Goal: Use online tool/utility: Utilize a website feature to perform a specific function

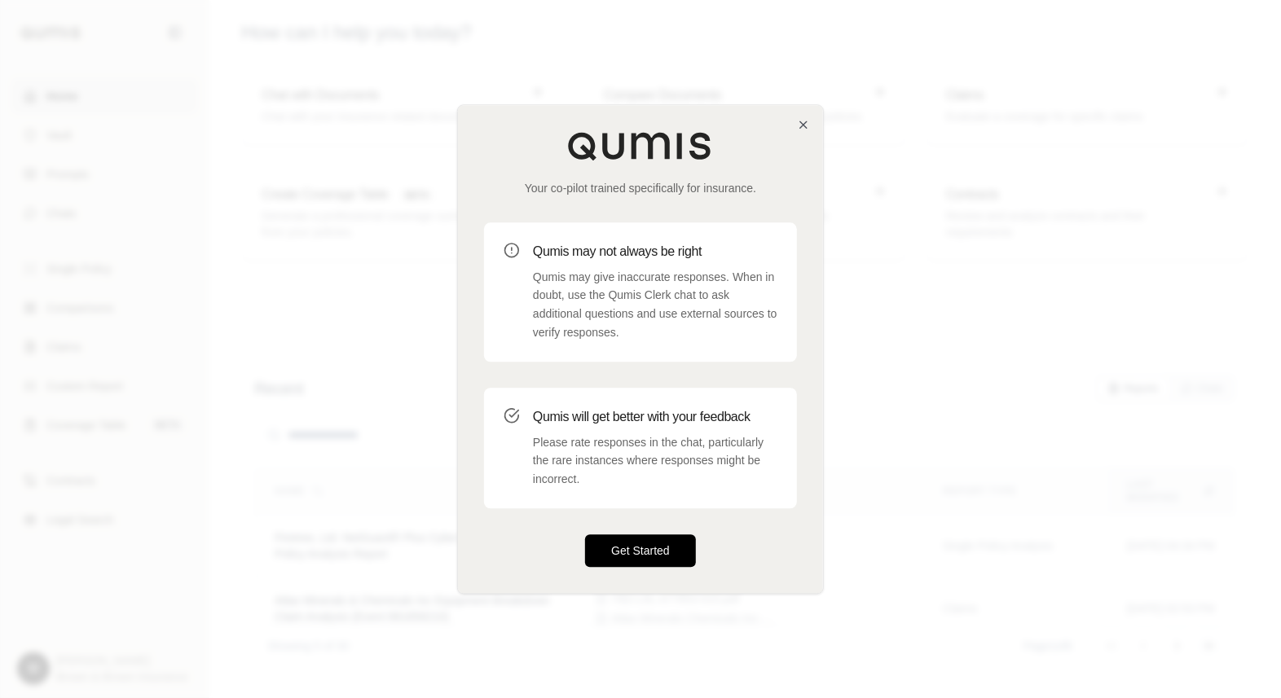
click at [621, 556] on button "Get Started" at bounding box center [640, 550] width 111 height 33
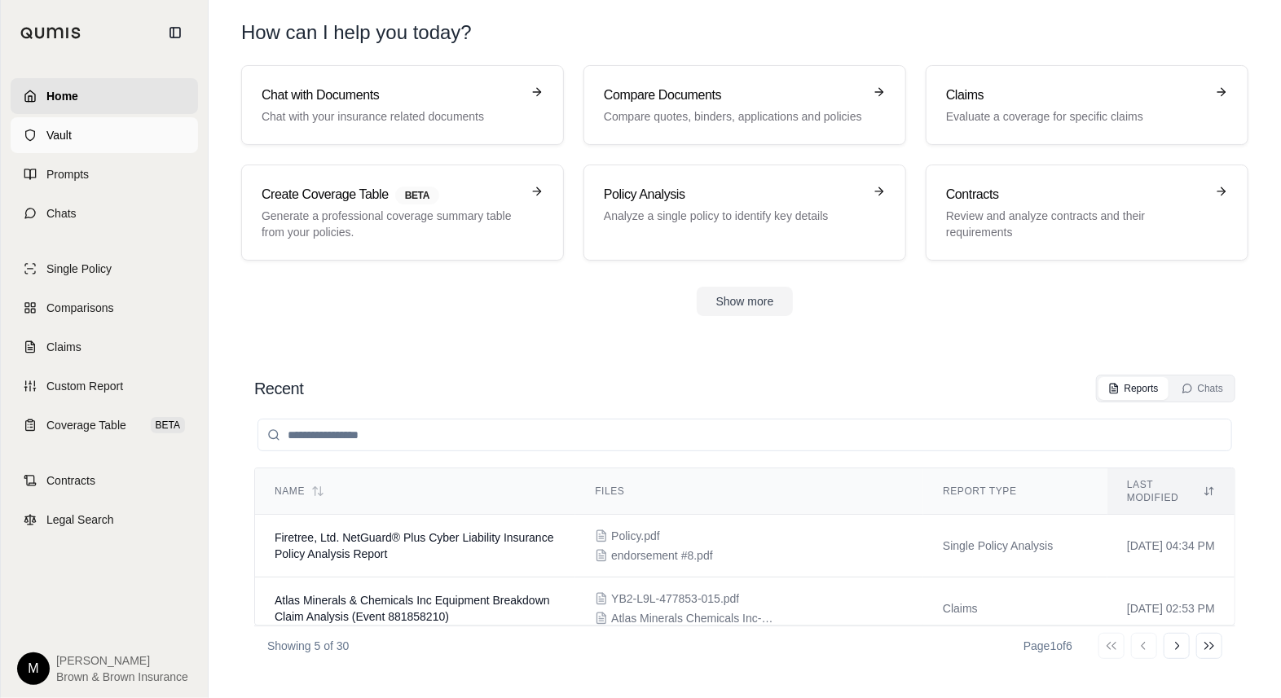
click at [68, 134] on span "Vault" at bounding box center [58, 135] width 25 height 16
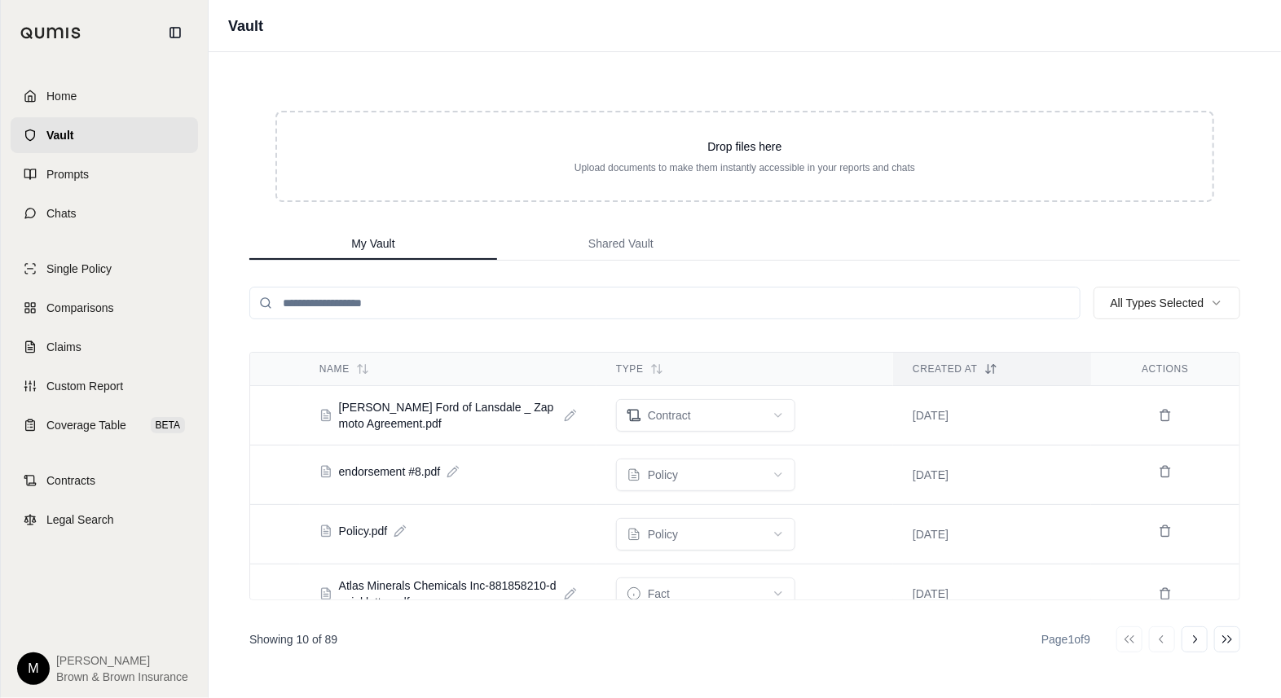
click at [308, 303] on input "search" at bounding box center [664, 303] width 831 height 33
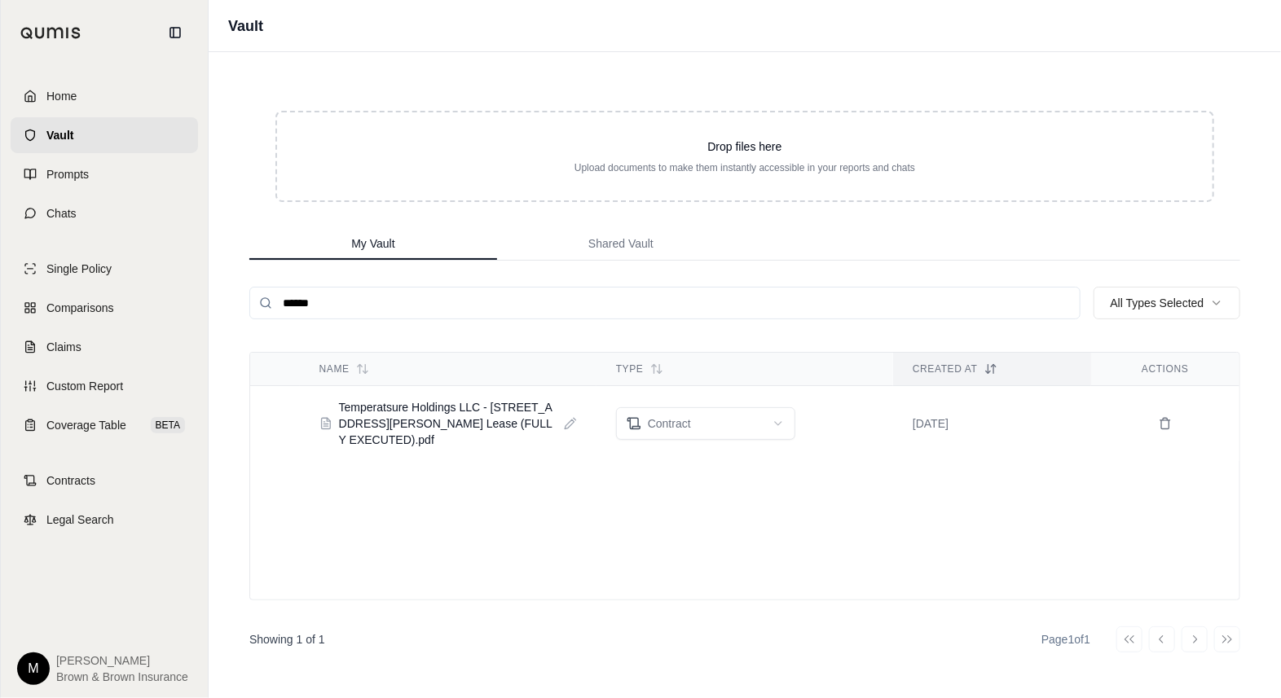
type input "******"
click at [59, 96] on span "Home" at bounding box center [61, 96] width 30 height 16
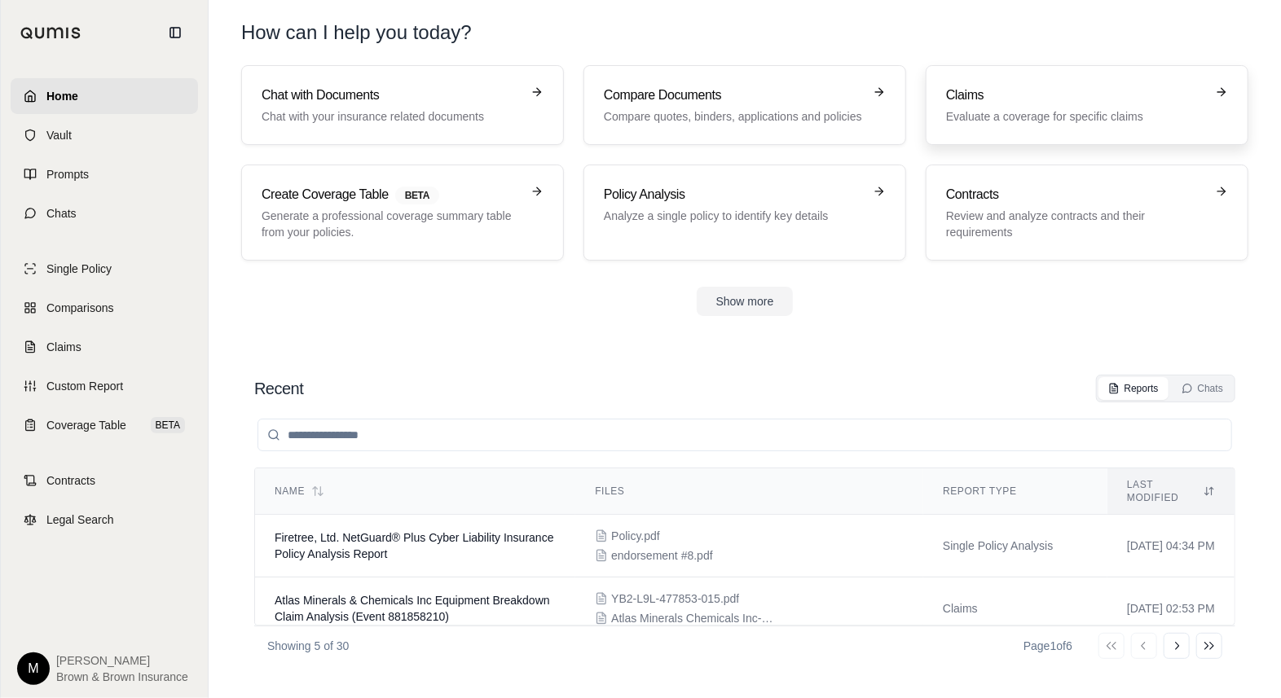
click at [1026, 110] on p "Evaluate a coverage for specific claims" at bounding box center [1075, 116] width 259 height 16
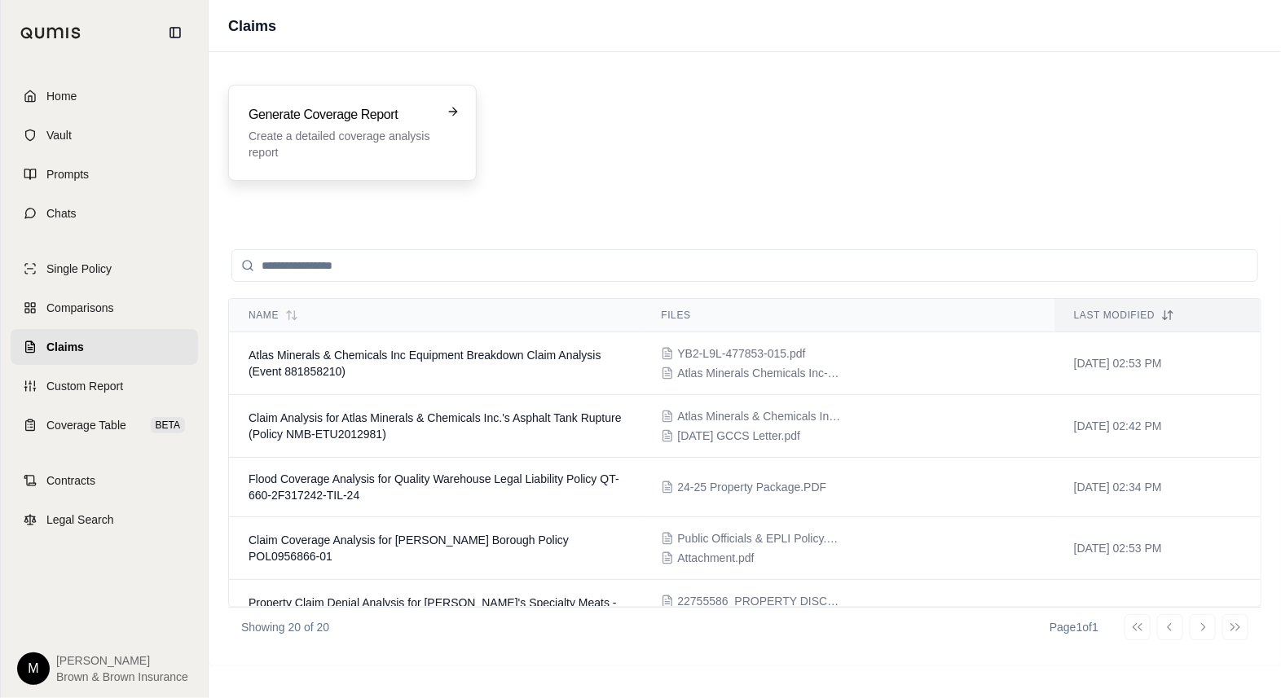
click at [360, 125] on div "Generate Coverage Report Create a detailed coverage analysis report" at bounding box center [340, 132] width 185 height 55
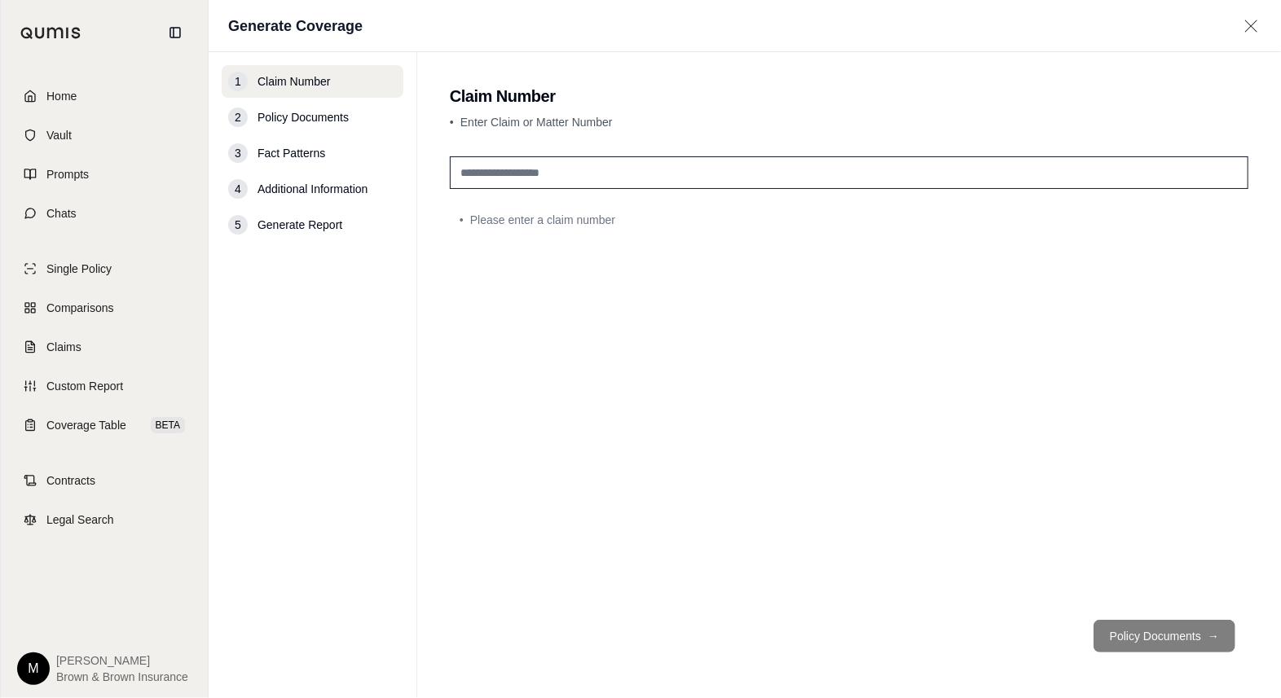
click at [489, 169] on input "text" at bounding box center [849, 172] width 798 height 33
type input "**********"
click at [1161, 639] on button "Policy Documents →" at bounding box center [1164, 636] width 142 height 33
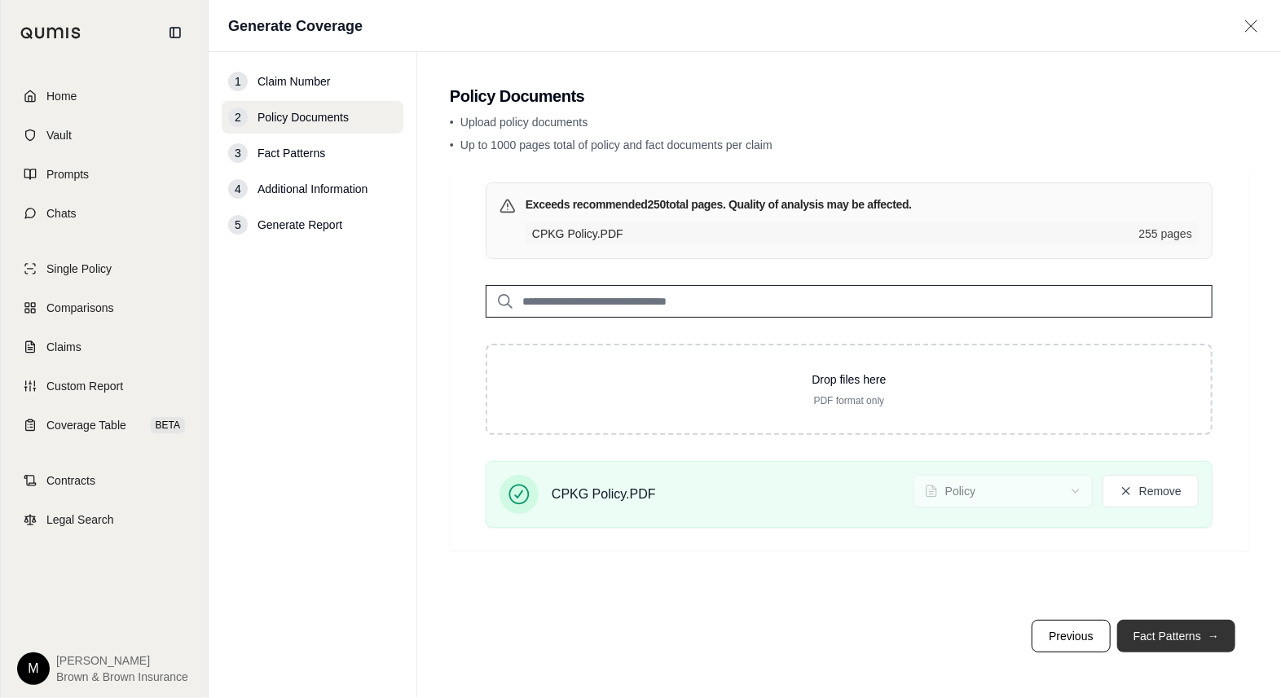
click at [1193, 635] on button "Fact Patterns →" at bounding box center [1176, 636] width 118 height 33
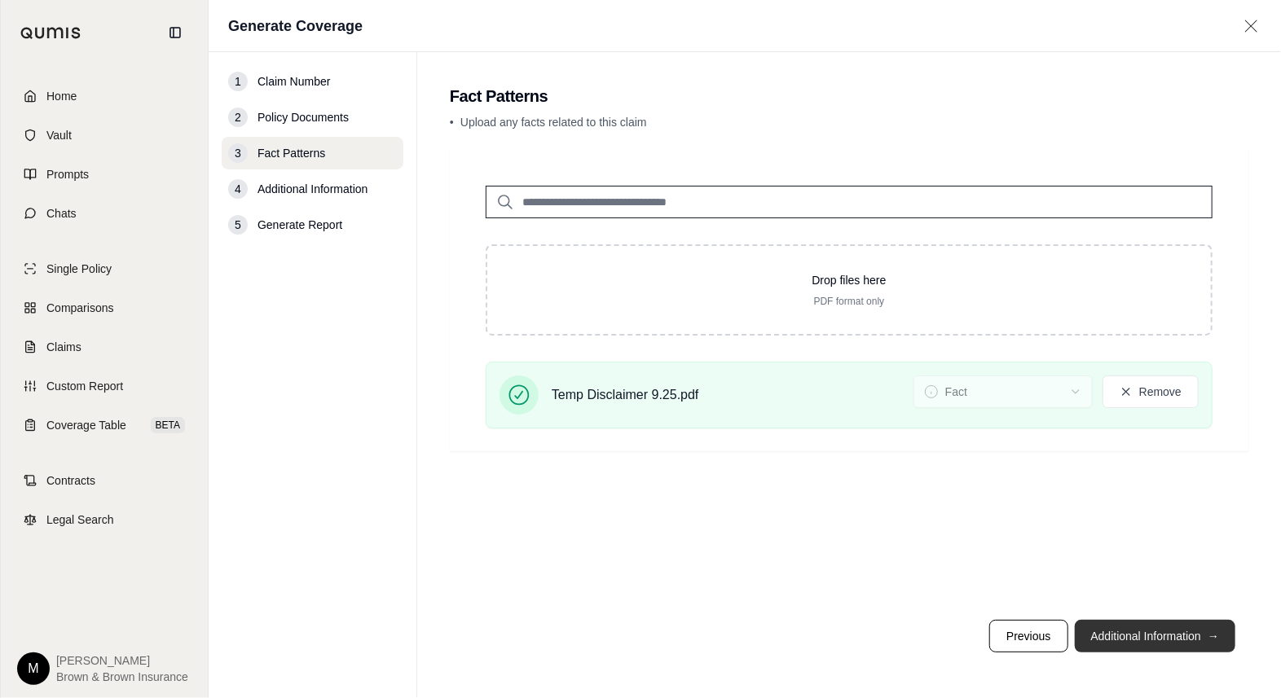
click at [1141, 642] on button "Additional Information →" at bounding box center [1154, 636] width 160 height 33
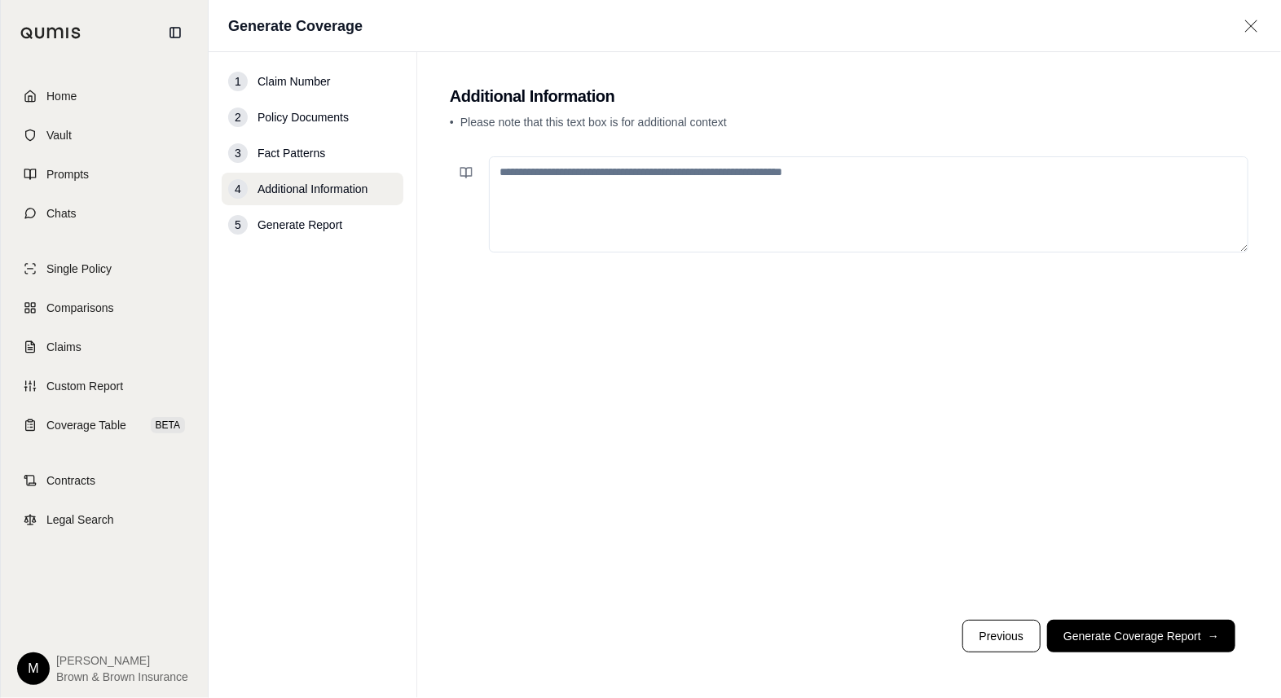
click at [849, 172] on textarea at bounding box center [868, 204] width 759 height 96
type textarea "*"
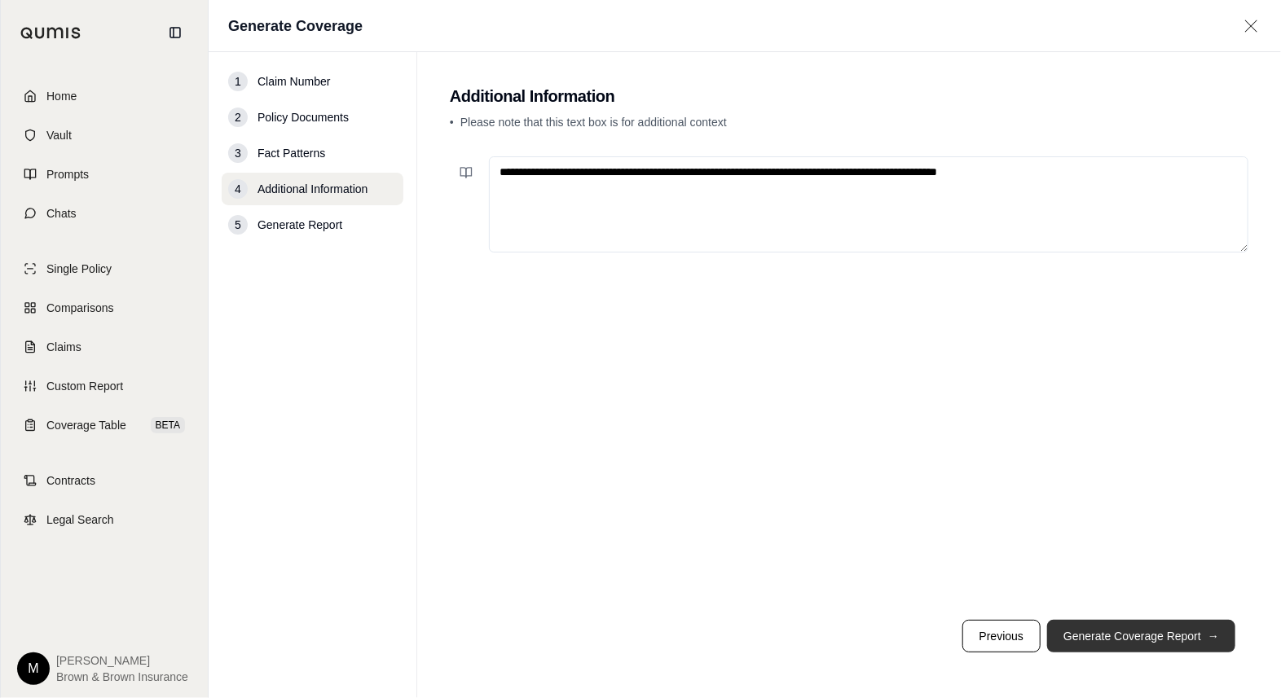
type textarea "**********"
click at [1112, 628] on button "Generate Coverage Report →" at bounding box center [1141, 636] width 188 height 33
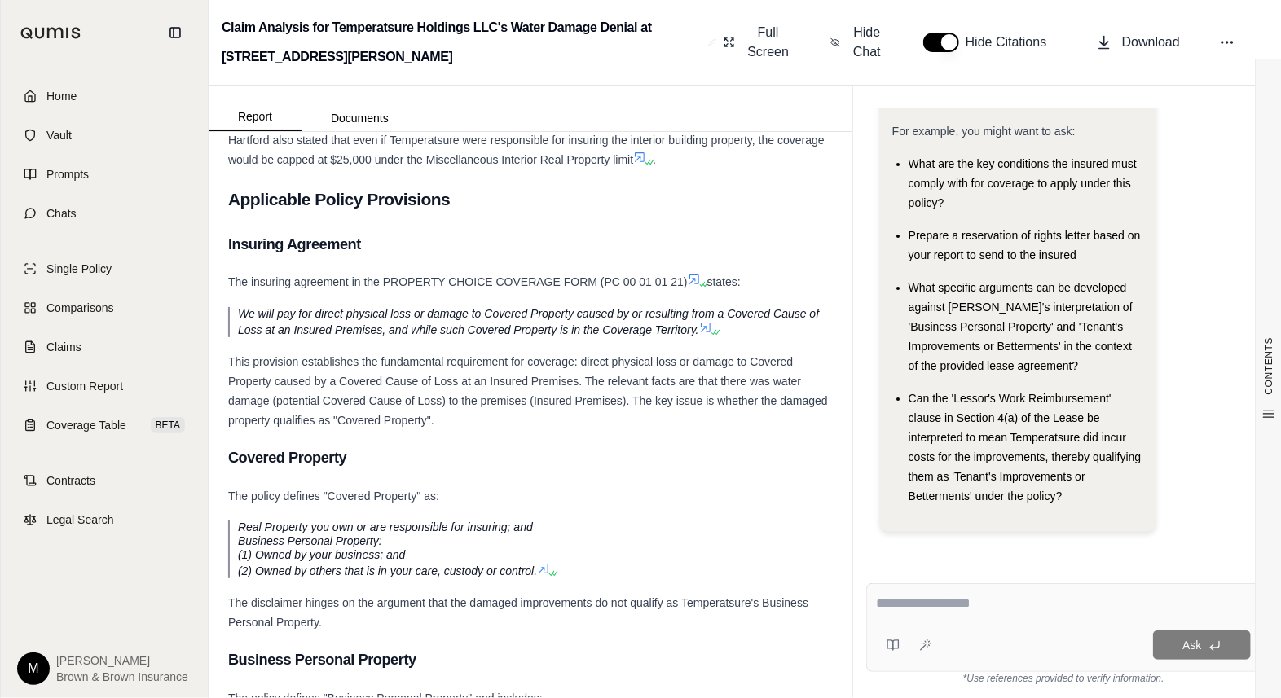
scroll to position [2933, 0]
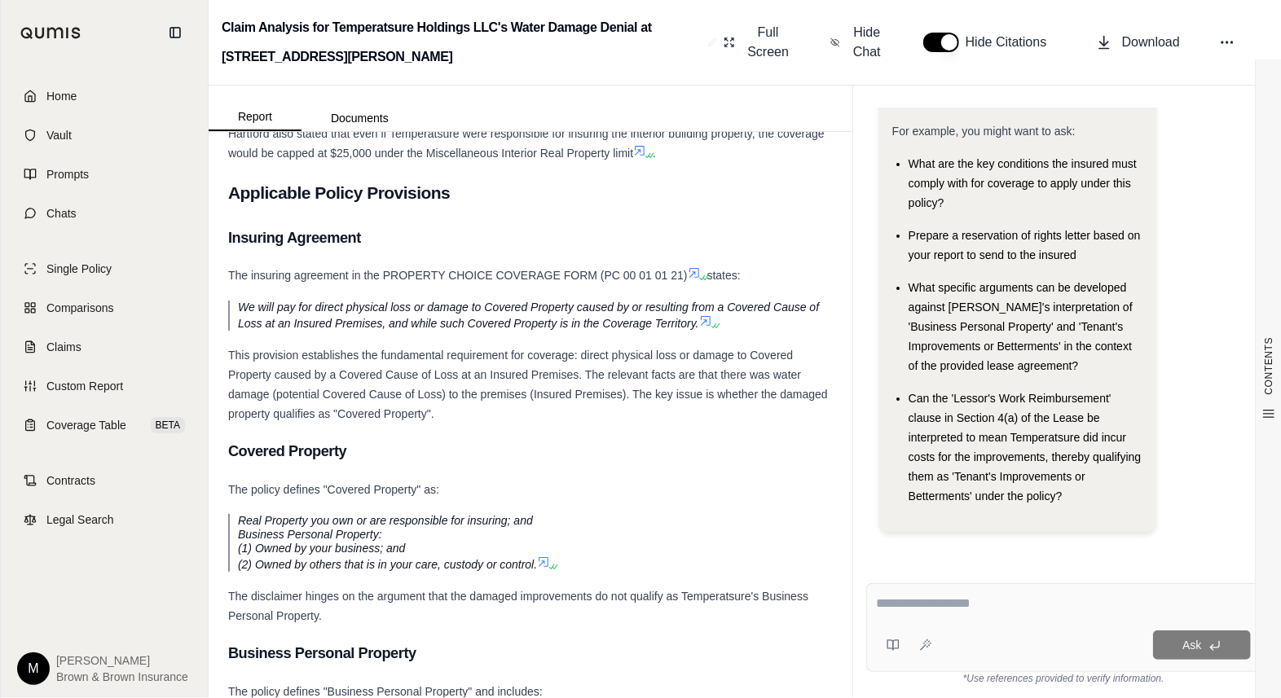
drag, startPoint x: 963, startPoint y: 609, endPoint x: 973, endPoint y: 609, distance: 9.8
click at [966, 612] on textarea at bounding box center [1064, 604] width 375 height 20
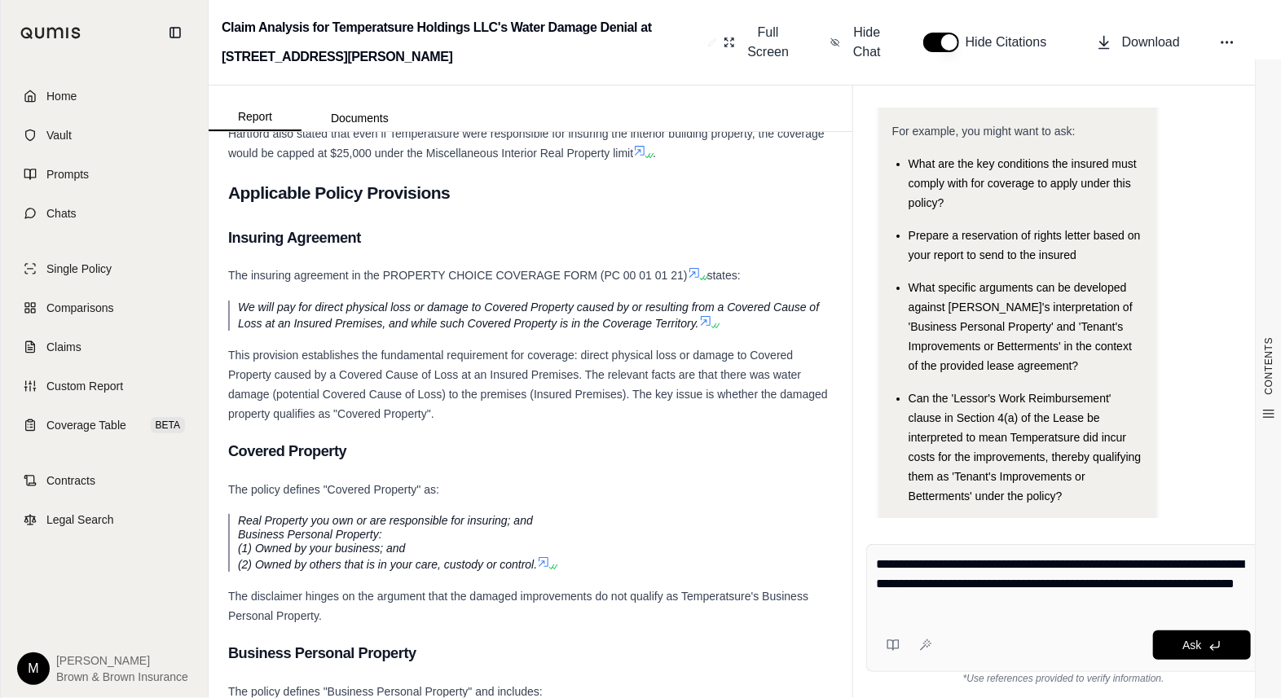
type textarea "**********"
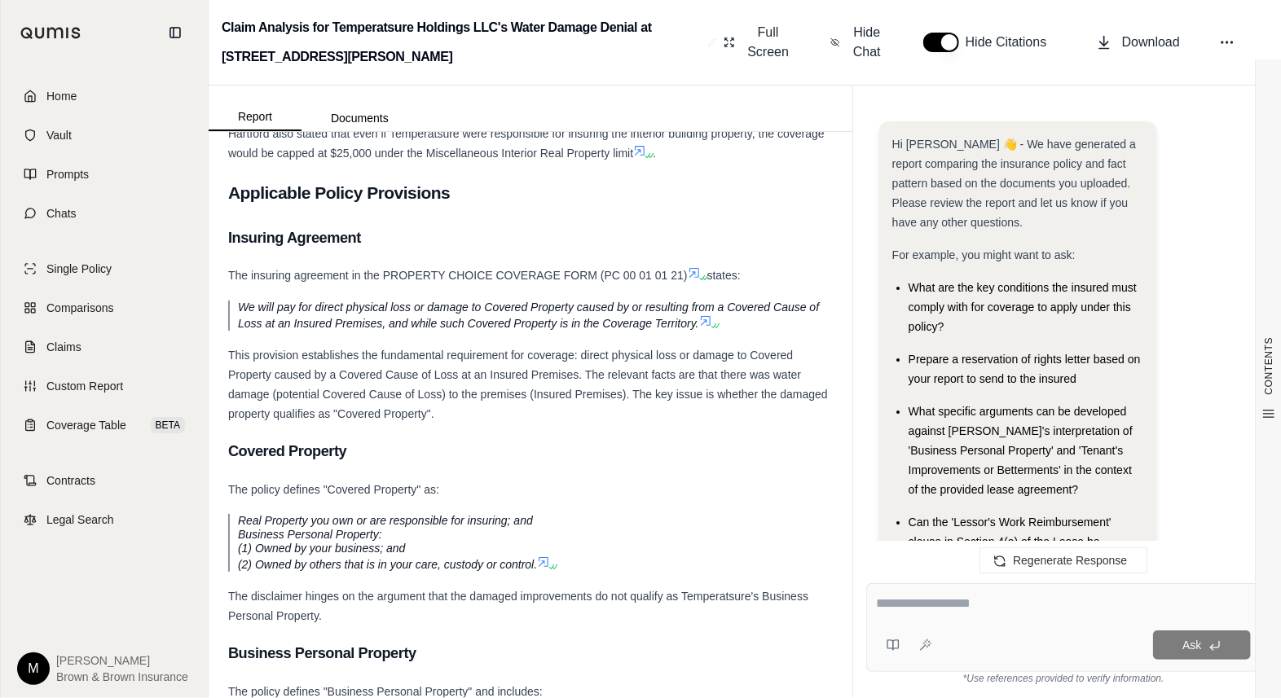
scroll to position [4316, 0]
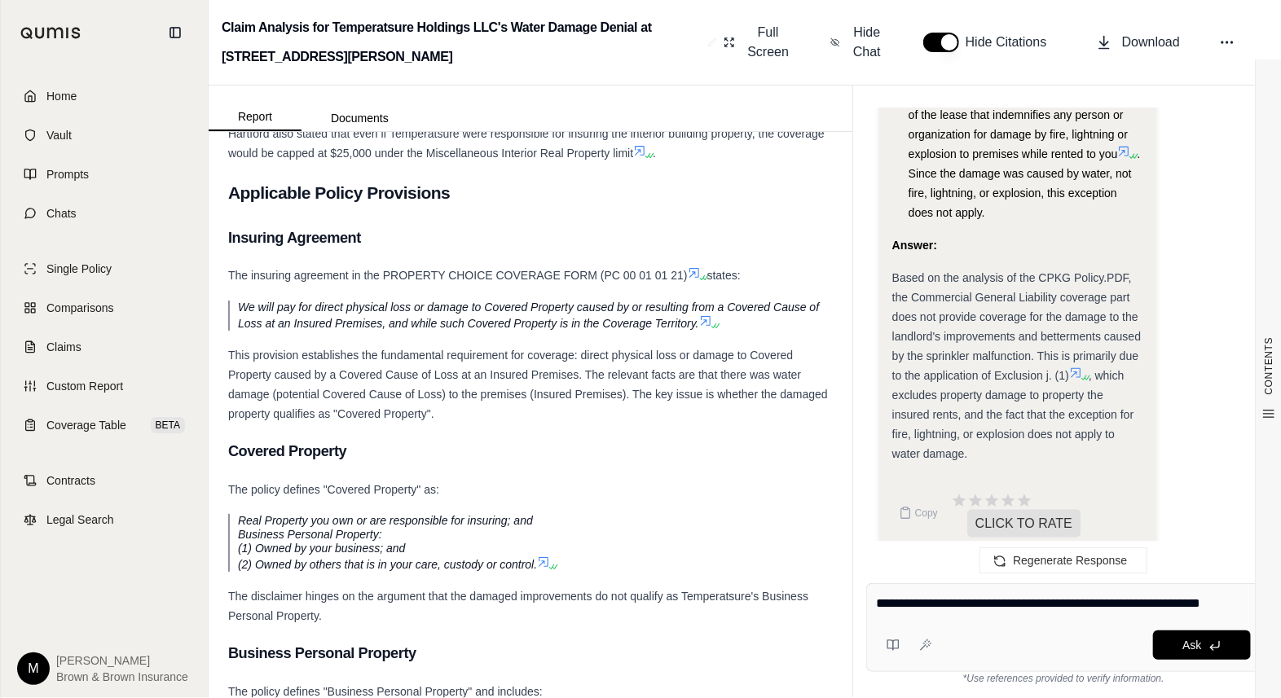
type textarea "**********"
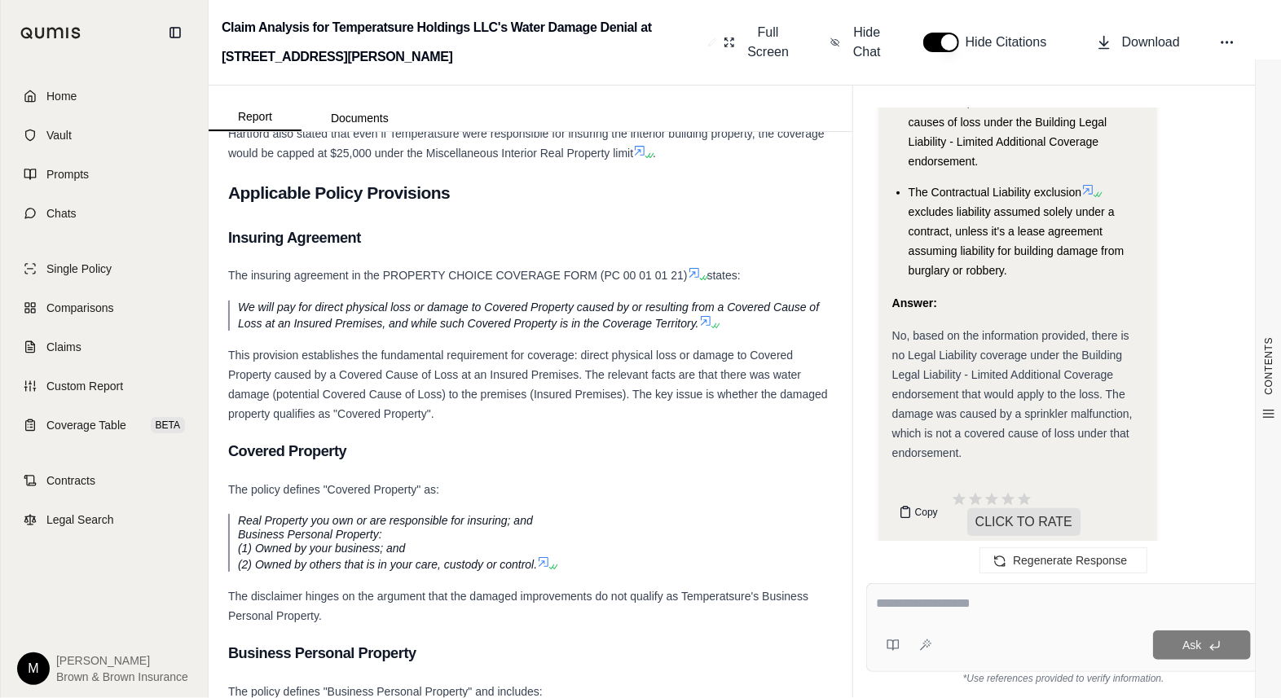
scroll to position [7311, 0]
click at [889, 602] on textarea at bounding box center [1064, 604] width 374 height 20
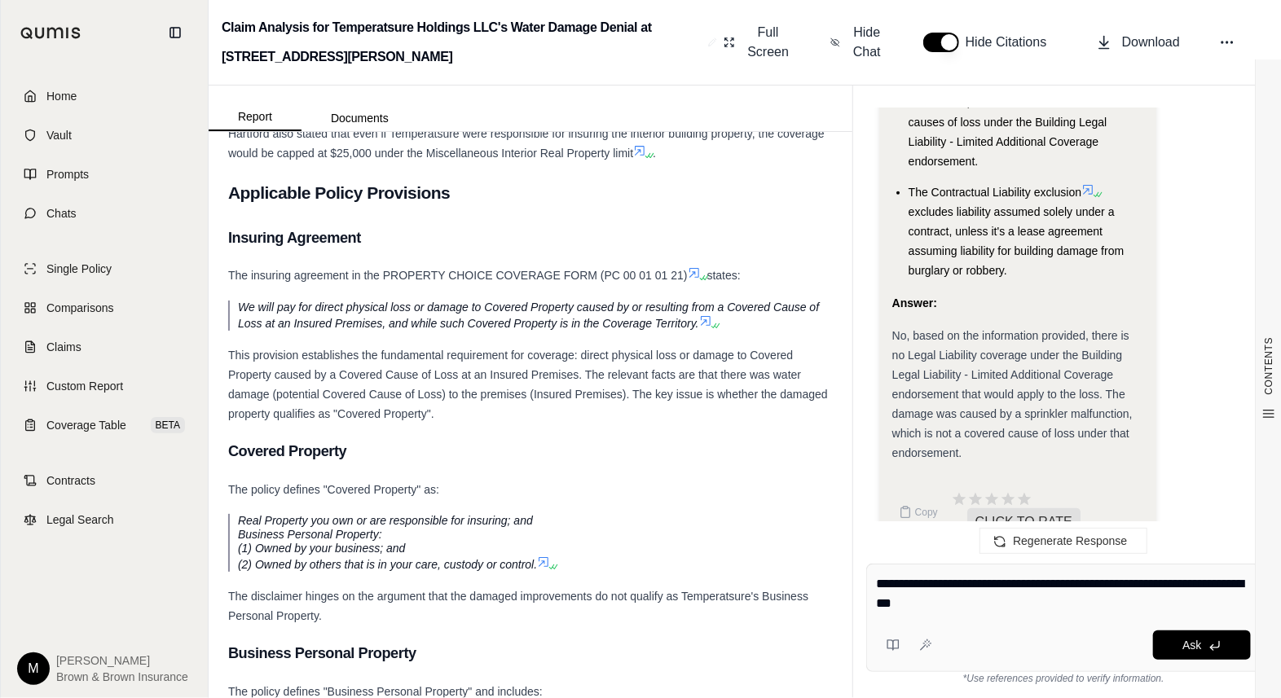
type textarea "**********"
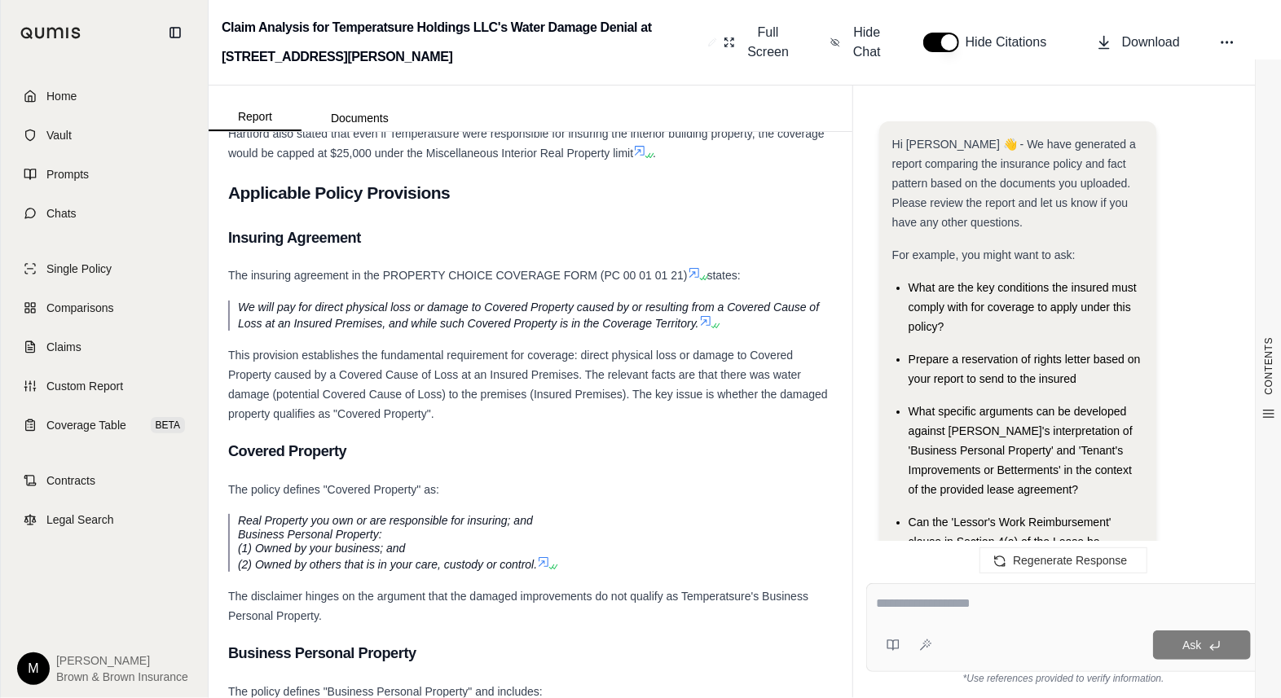
scroll to position [9723, 0]
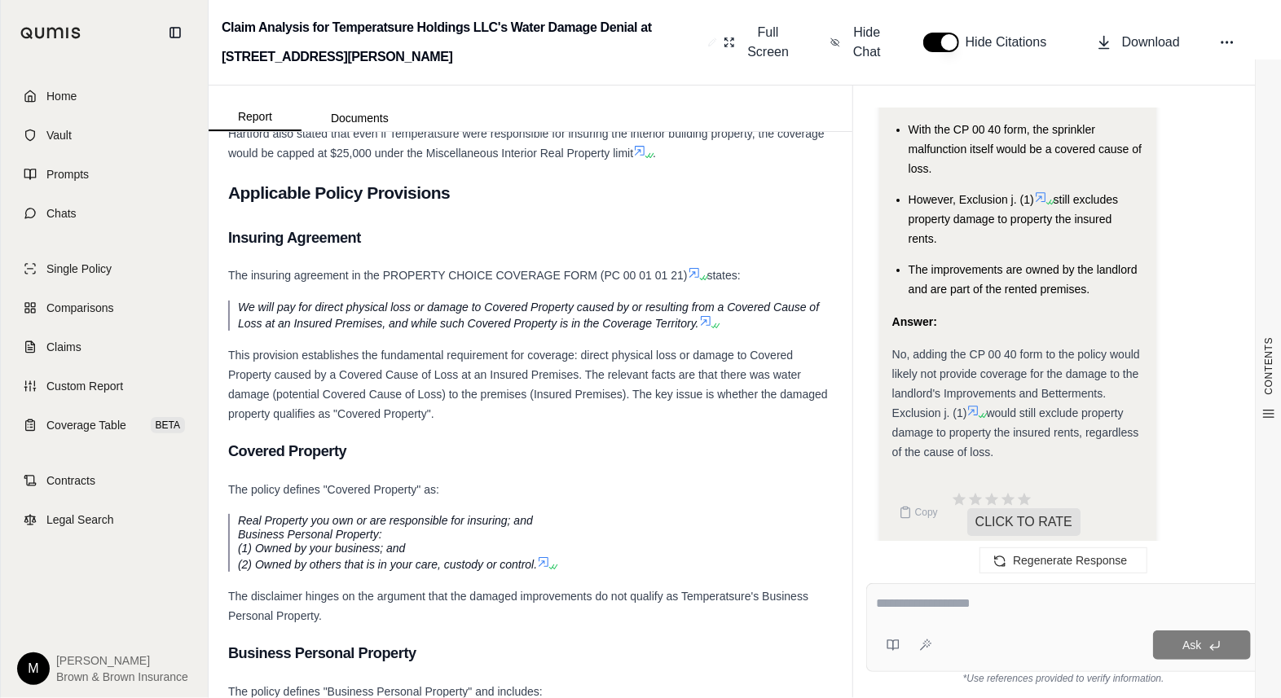
click at [973, 407] on icon at bounding box center [974, 412] width 10 height 10
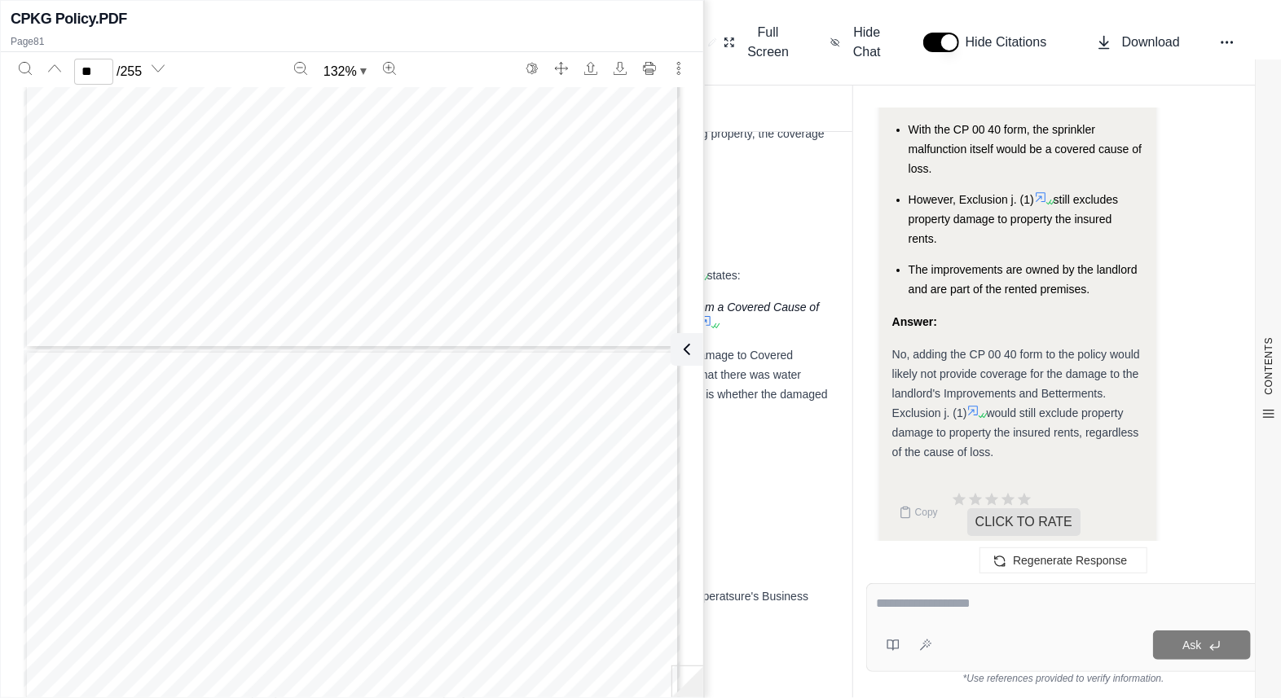
scroll to position [65206, 0]
click at [975, 404] on icon at bounding box center [972, 410] width 13 height 13
click at [975, 407] on icon at bounding box center [974, 412] width 10 height 10
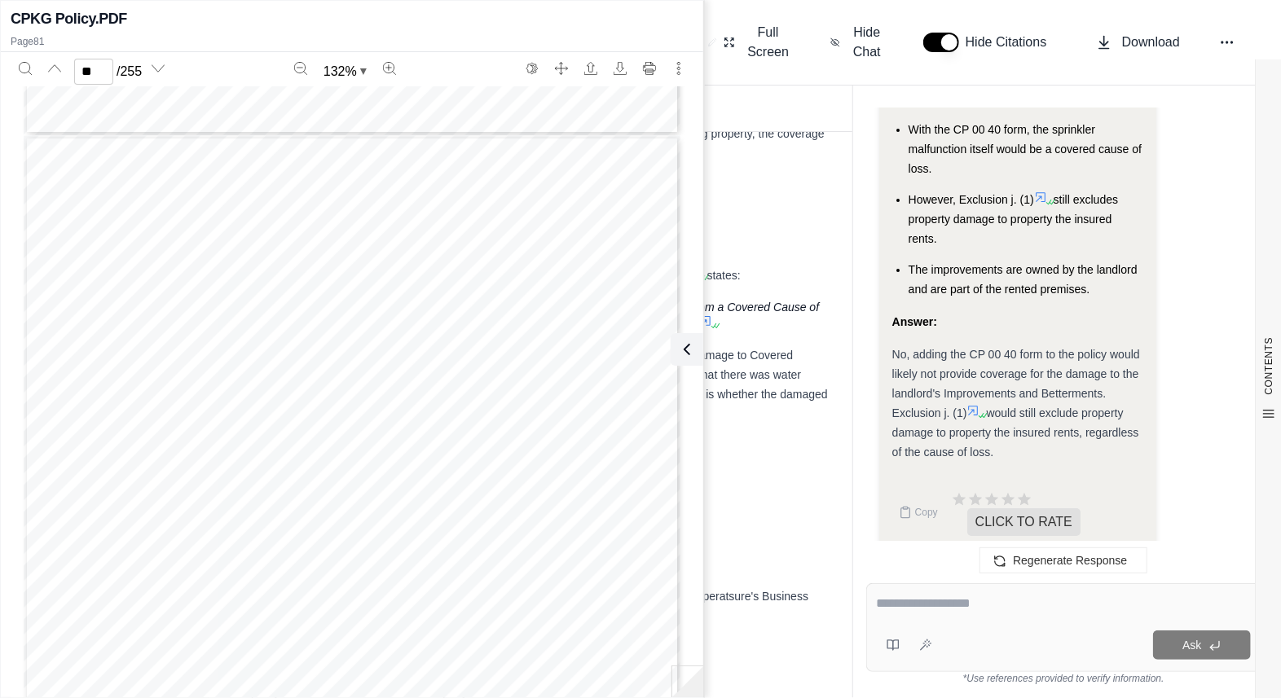
click at [974, 407] on icon at bounding box center [974, 412] width 10 height 10
click at [972, 407] on icon at bounding box center [974, 412] width 10 height 10
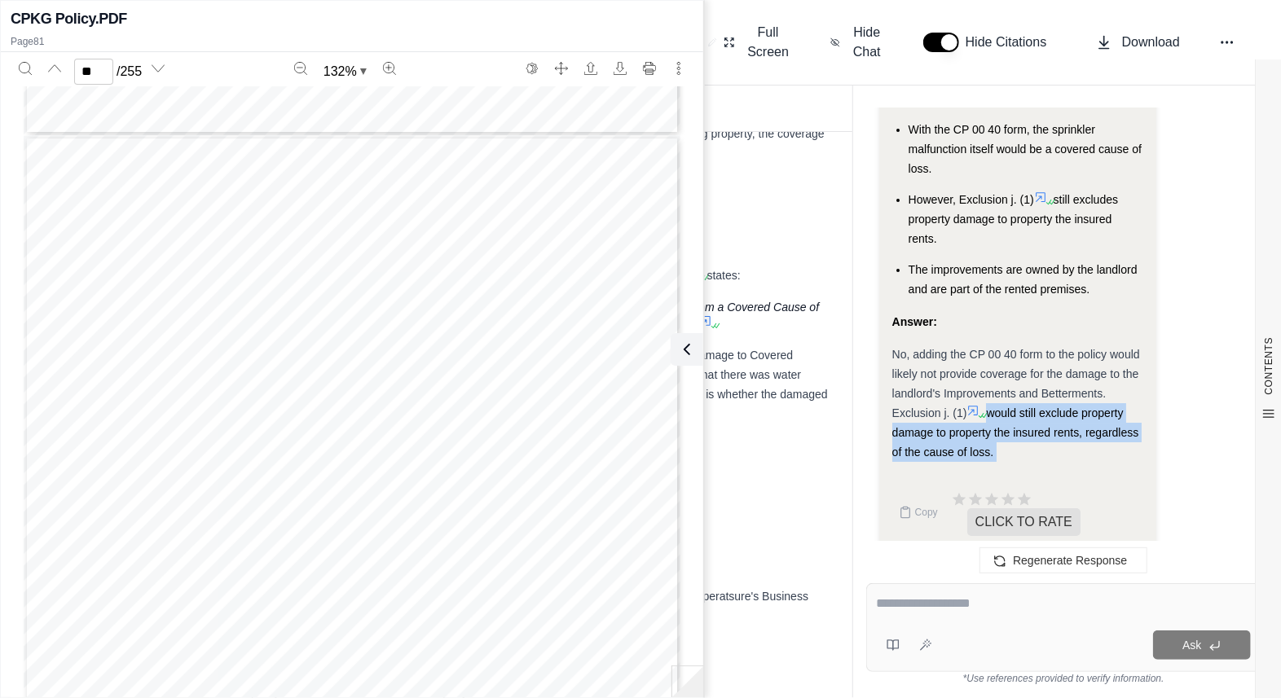
click at [972, 407] on icon at bounding box center [974, 412] width 10 height 10
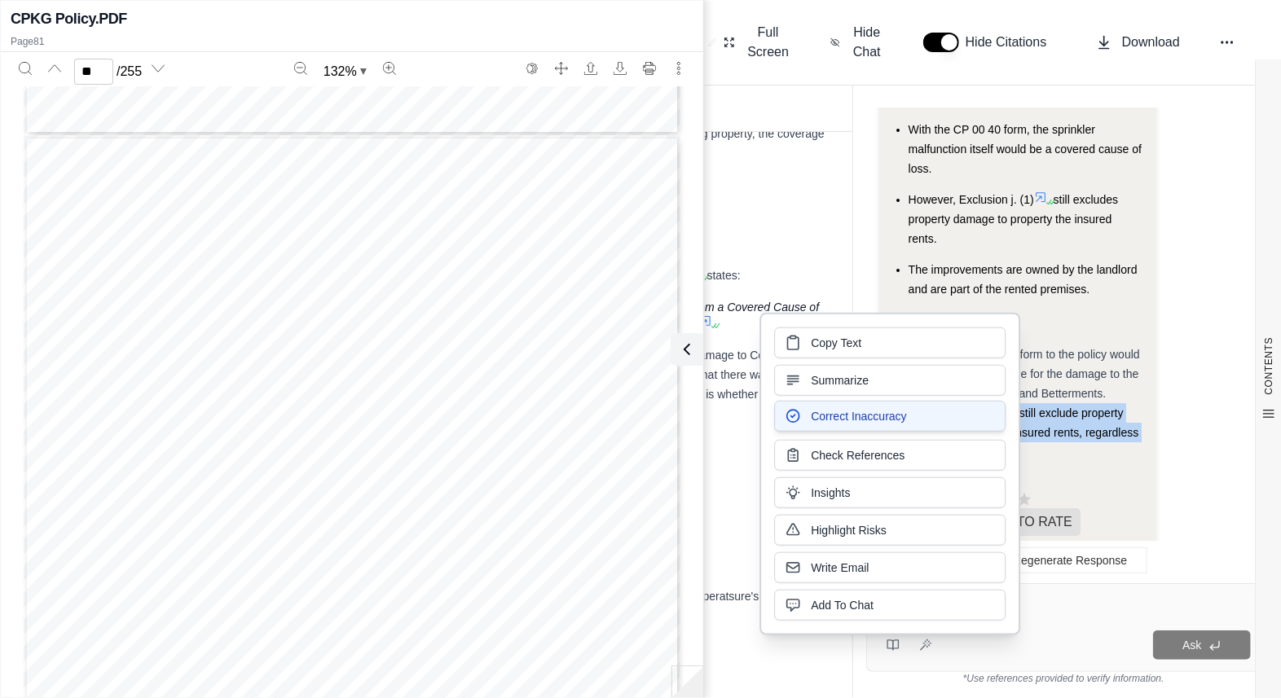
click at [894, 541] on div "Regenerate Response" at bounding box center [1063, 560] width 421 height 39
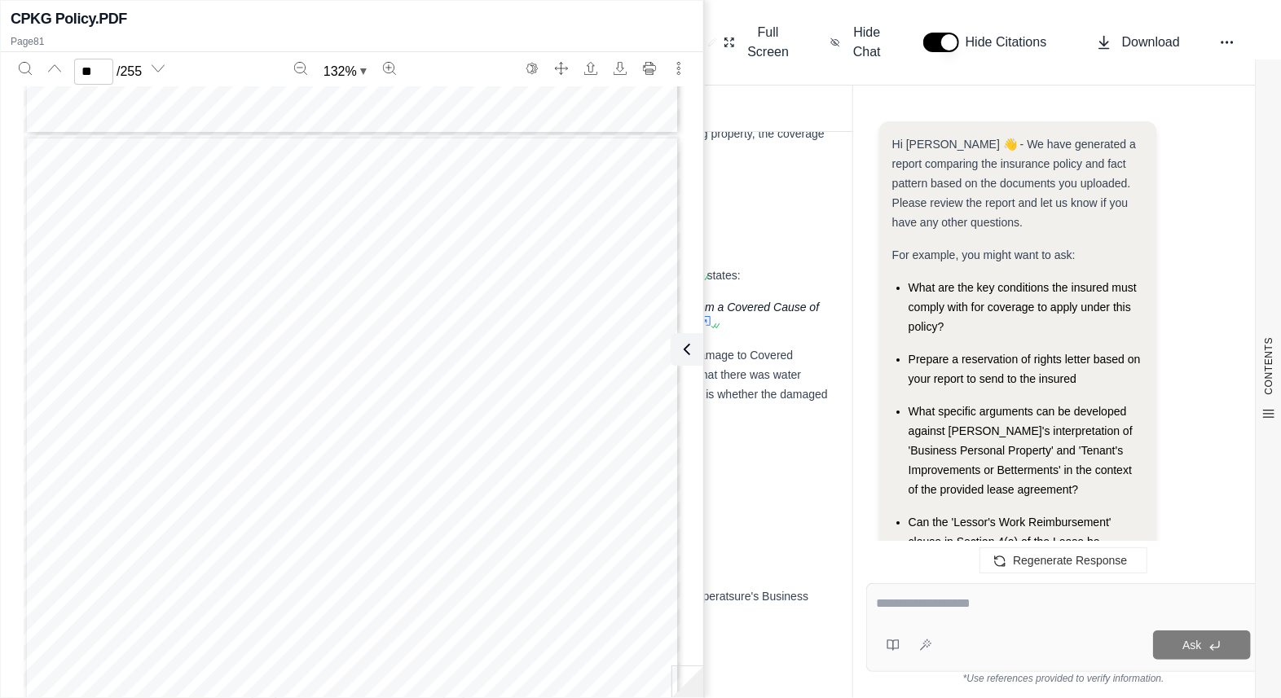
scroll to position [12144, 0]
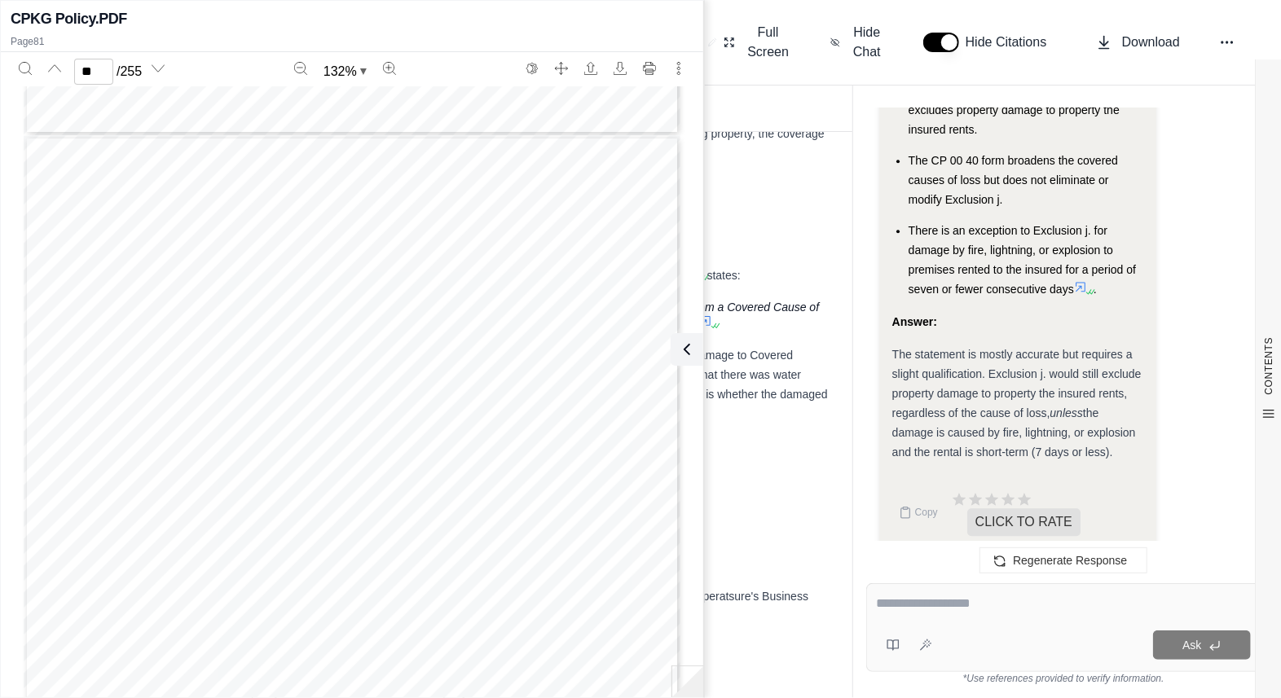
click at [1078, 282] on icon at bounding box center [1080, 287] width 10 height 10
type input "**"
